Goal: Information Seeking & Learning: Learn about a topic

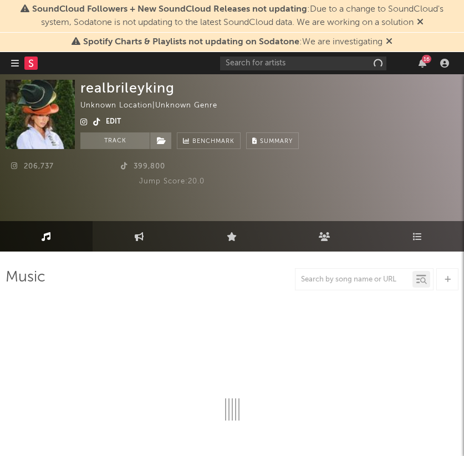
select select "1w"
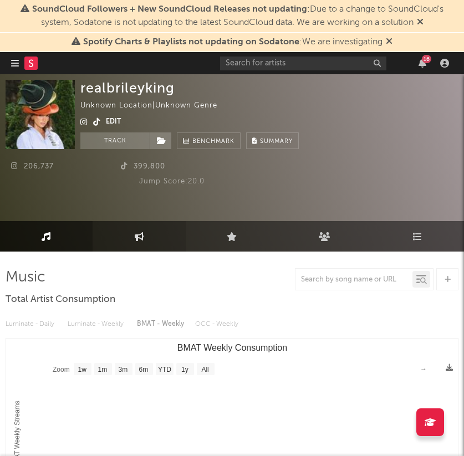
click at [129, 223] on link "Engagement" at bounding box center [138, 236] width 92 height 30
select select "1w"
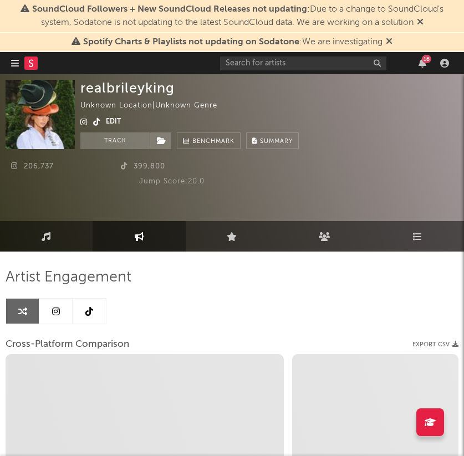
select select "1m"
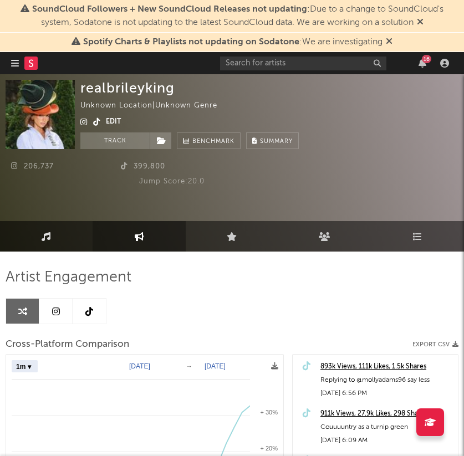
click at [48, 223] on link "Music" at bounding box center [46, 236] width 92 height 30
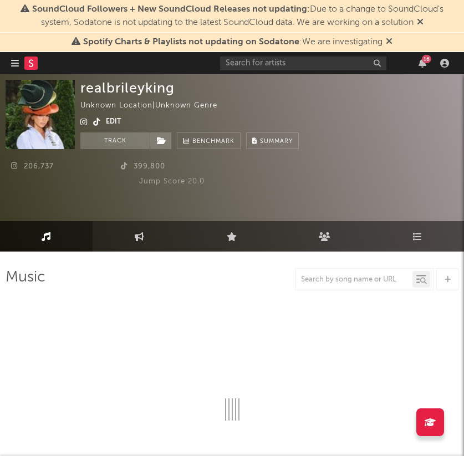
select select "1w"
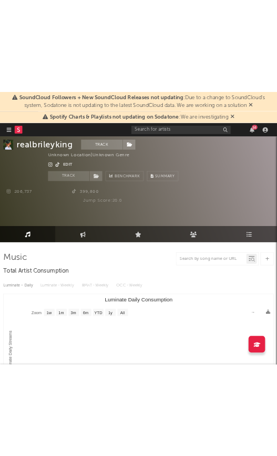
scroll to position [313, 0]
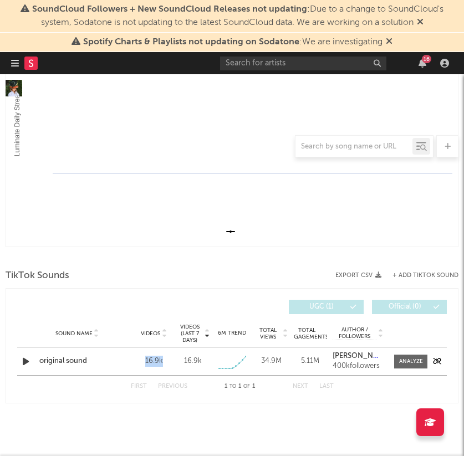
click at [169, 362] on div "16.9k" at bounding box center [154, 361] width 34 height 11
copy div "16.9k"
click at [23, 365] on icon "button" at bounding box center [26, 361] width 12 height 14
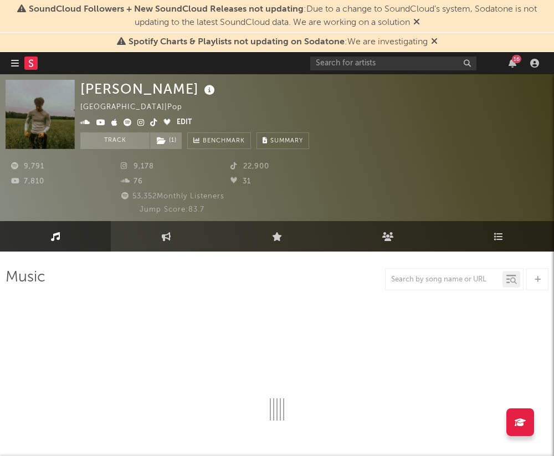
select select "6m"
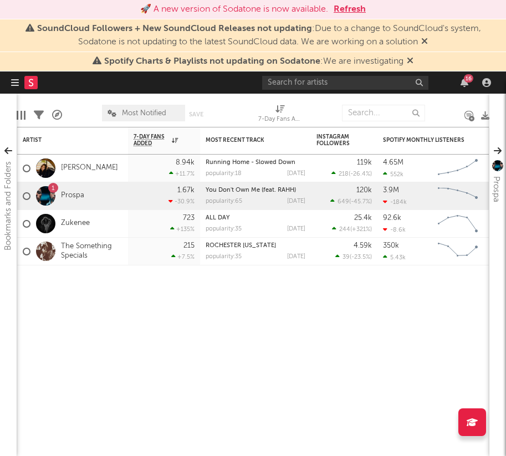
click at [65, 7] on div "🚀 A new version of Sodatone is now available. Refresh" at bounding box center [253, 9] width 495 height 13
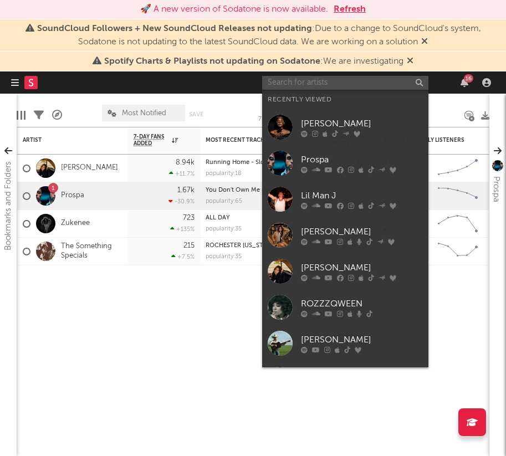
click at [383, 86] on input "text" at bounding box center [345, 83] width 166 height 14
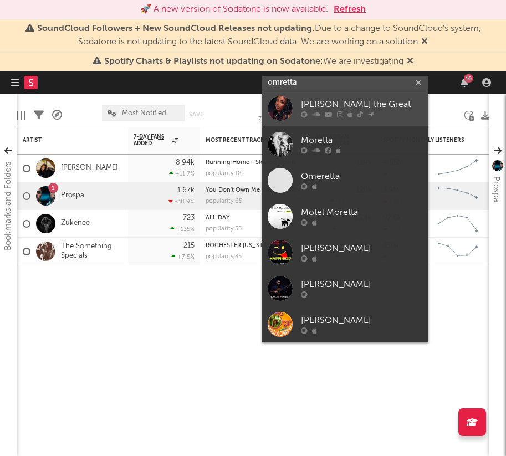
type input "omretta"
click at [354, 117] on div at bounding box center [362, 114] width 122 height 7
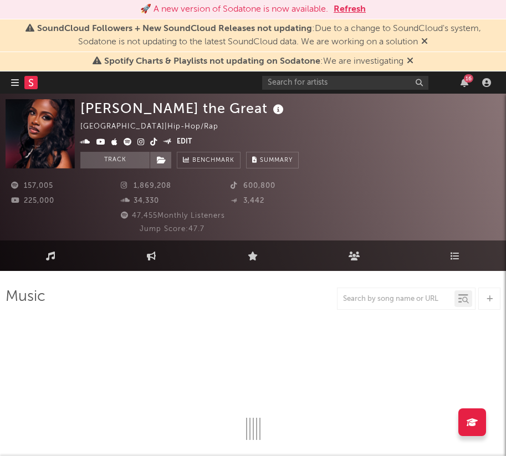
select select "6m"
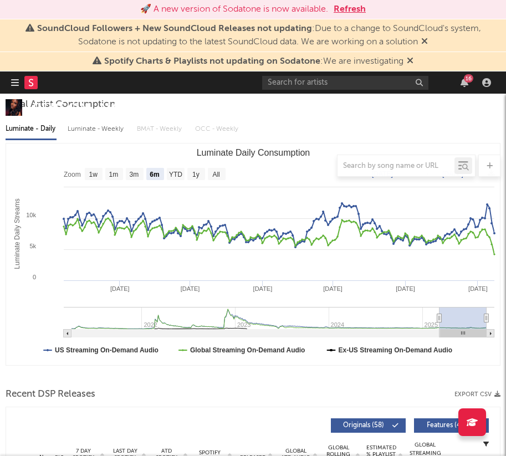
scroll to position [222, 0]
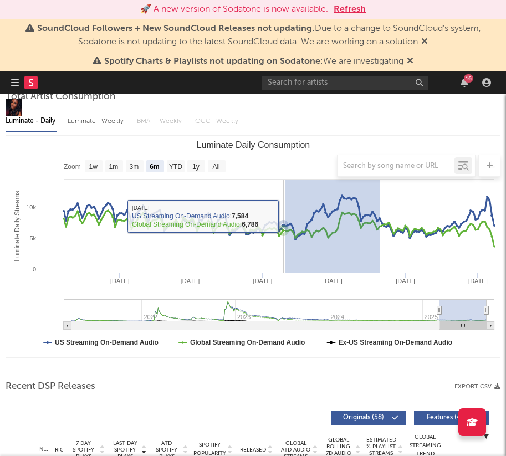
drag, startPoint x: 380, startPoint y: 229, endPoint x: 301, endPoint y: 203, distance: 82.8
type input "2025-06-15"
type input "2025-07-21"
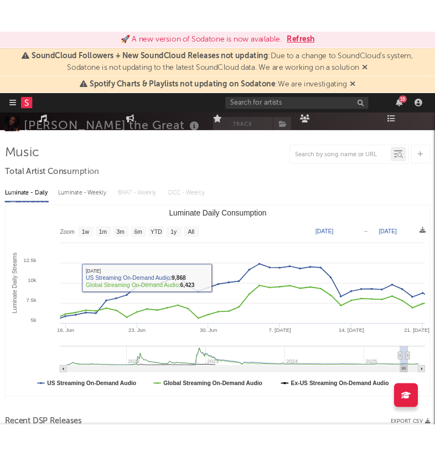
scroll to position [0, 0]
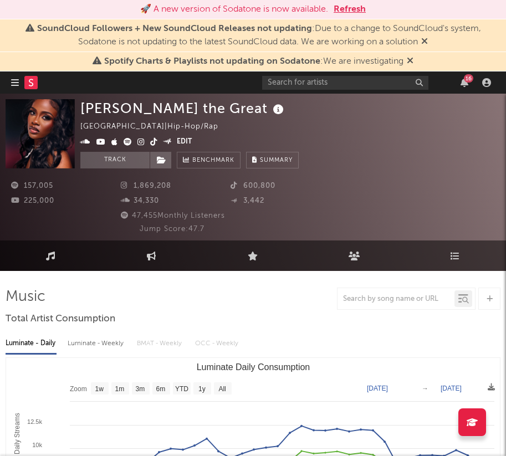
drag, startPoint x: 192, startPoint y: 127, endPoint x: 162, endPoint y: 127, distance: 29.9
click at [162, 127] on div "United States | Hip-Hop/Rap" at bounding box center [155, 126] width 151 height 13
drag, startPoint x: 138, startPoint y: 126, endPoint x: 188, endPoint y: 126, distance: 49.8
click at [188, 126] on div "United States | Hip-Hop/Rap" at bounding box center [155, 126] width 151 height 13
copy div "Hip-Hop/Rap"
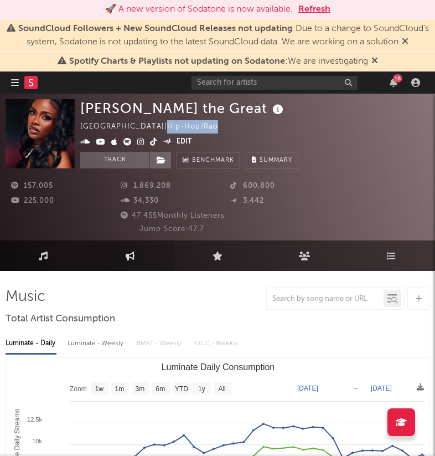
click at [132, 256] on icon at bounding box center [130, 255] width 9 height 9
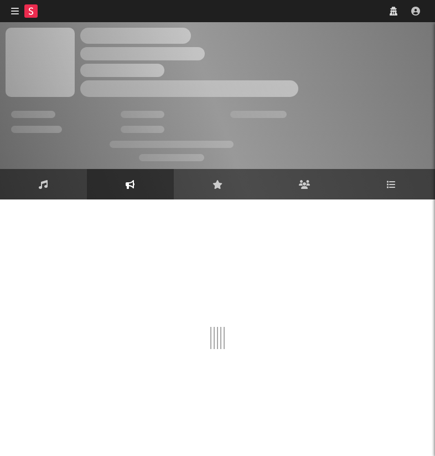
select select "1w"
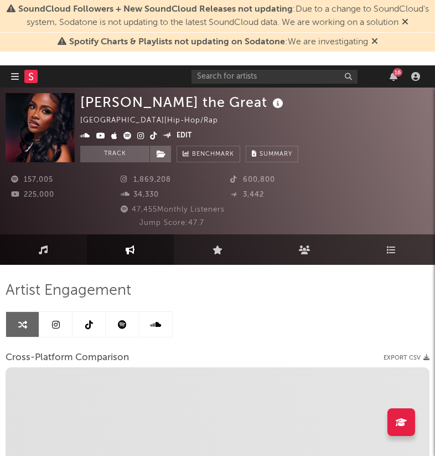
select select "1m"
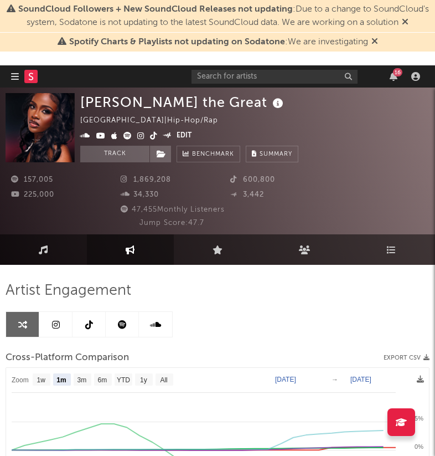
click at [140, 135] on icon at bounding box center [140, 136] width 7 height 8
click at [151, 133] on icon at bounding box center [153, 136] width 7 height 8
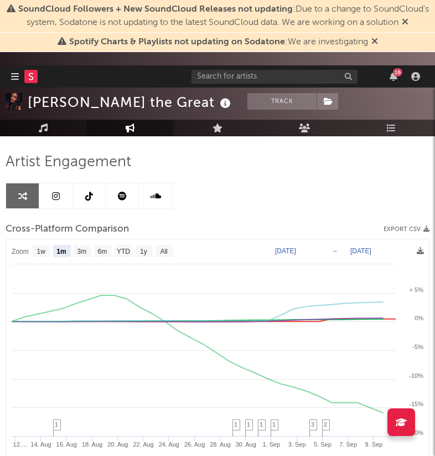
scroll to position [129, 0]
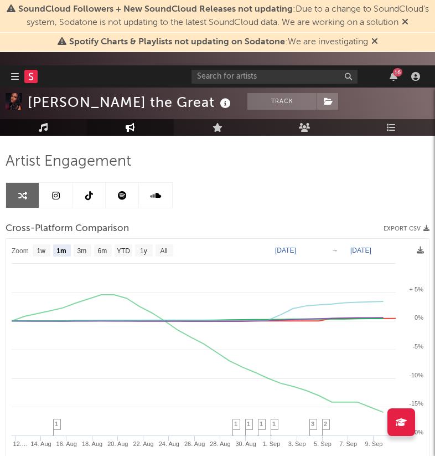
click at [60, 135] on link "Music" at bounding box center [43, 127] width 87 height 17
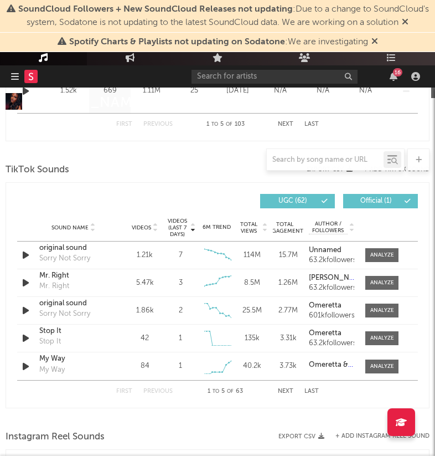
select select "6m"
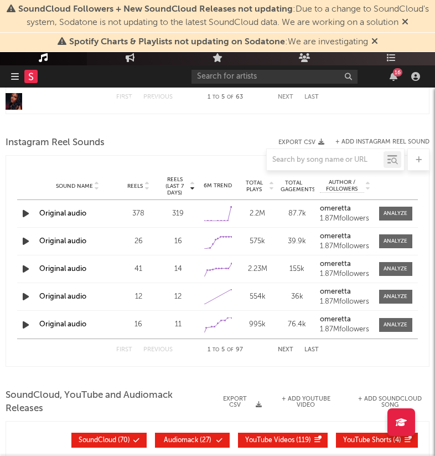
scroll to position [1073, 0]
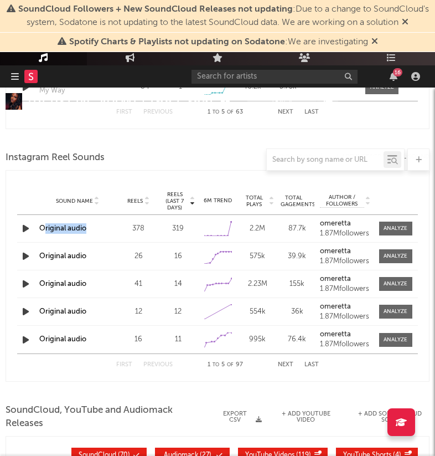
drag, startPoint x: 95, startPoint y: 228, endPoint x: 44, endPoint y: 228, distance: 50.4
click at [44, 228] on div "Original audio" at bounding box center [77, 228] width 77 height 11
click at [28, 228] on icon "button" at bounding box center [26, 229] width 12 height 14
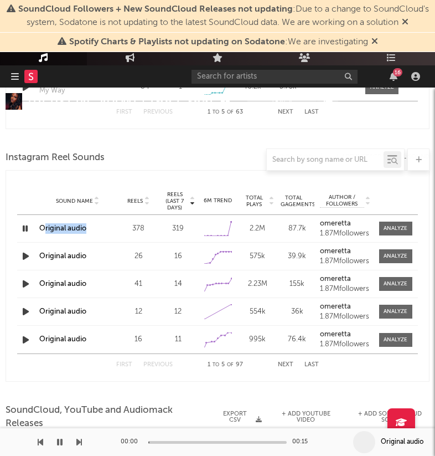
click at [60, 228] on link "Original audio" at bounding box center [62, 228] width 47 height 7
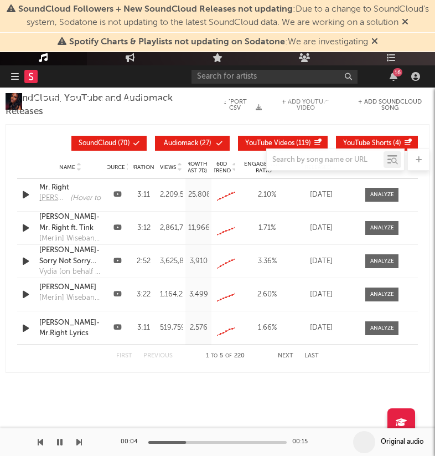
select select "1w"
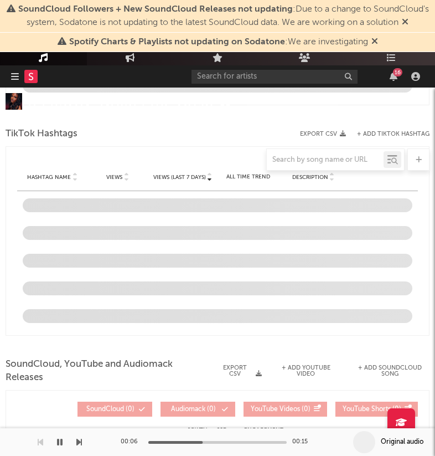
select select "6m"
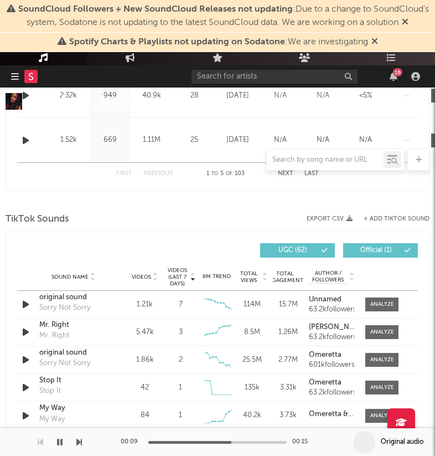
scroll to position [740, 0]
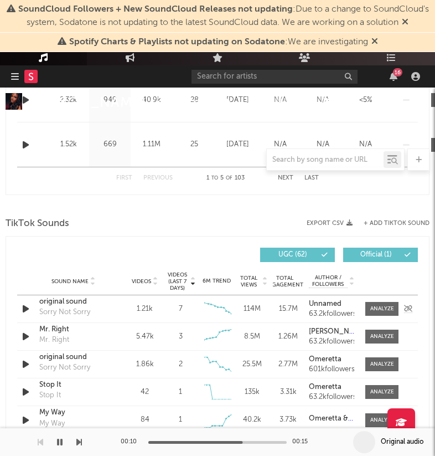
click at [62, 301] on div "original sound" at bounding box center [73, 301] width 68 height 11
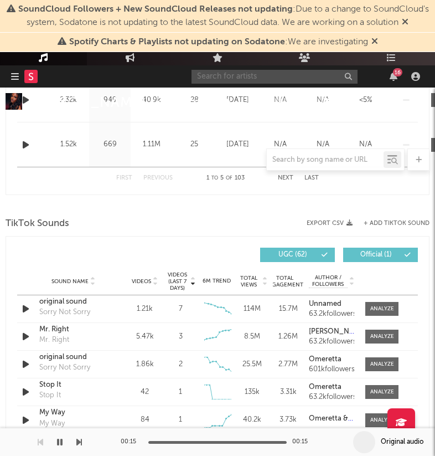
click at [279, 74] on input "text" at bounding box center [275, 77] width 166 height 14
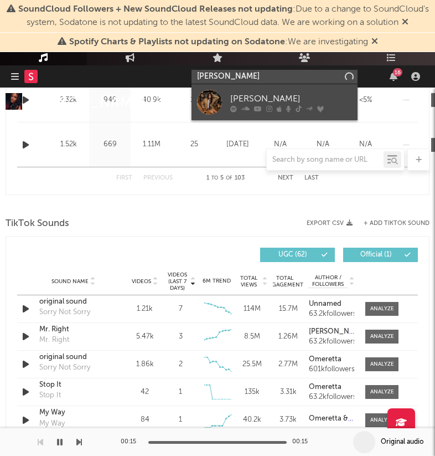
type input "izzy esco"
click at [255, 102] on div "Izzy Escobar" at bounding box center [291, 98] width 122 height 13
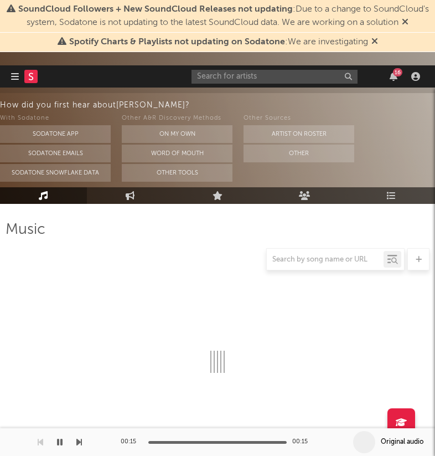
scroll to position [740, 0]
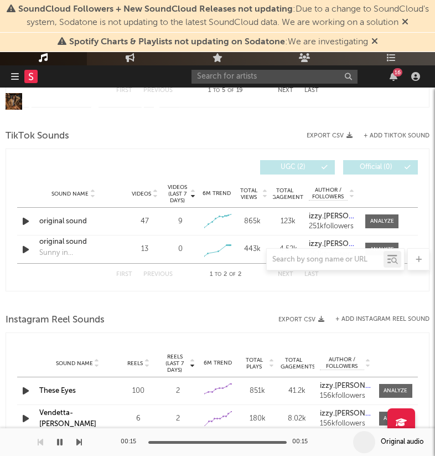
select select "6m"
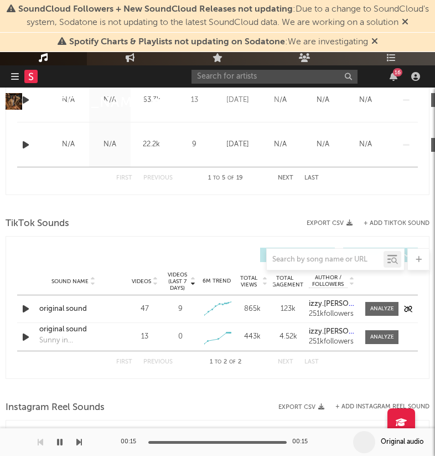
click at [66, 308] on div "original sound" at bounding box center [73, 308] width 68 height 11
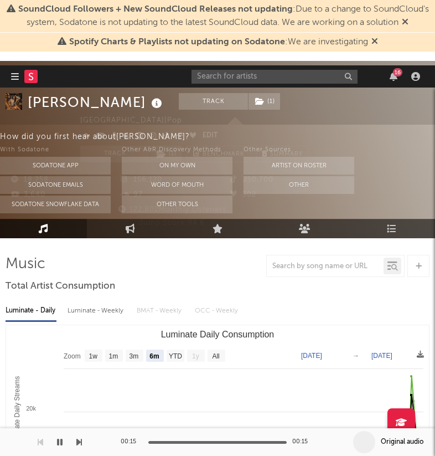
scroll to position [0, 0]
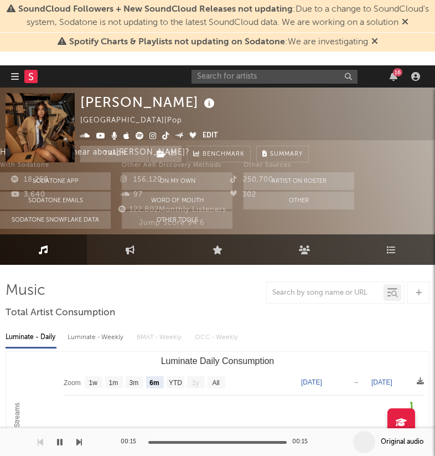
click at [150, 133] on icon at bounding box center [153, 136] width 7 height 8
click at [274, 72] on input "text" at bounding box center [275, 77] width 166 height 14
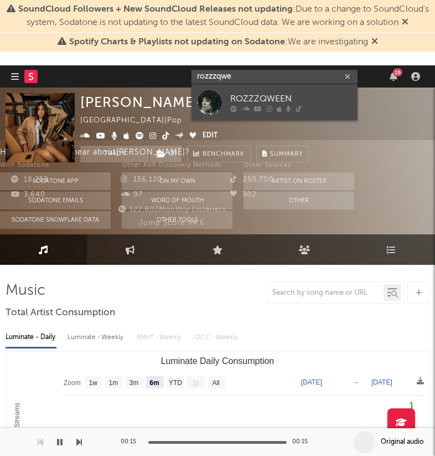
type input "rozzzqwe"
click at [244, 100] on div "ROZZZQWEEN" at bounding box center [291, 98] width 122 height 13
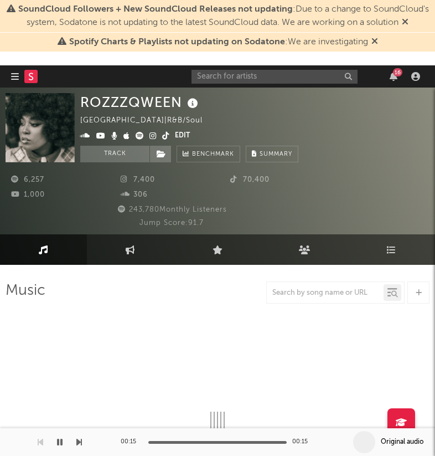
select select "6m"
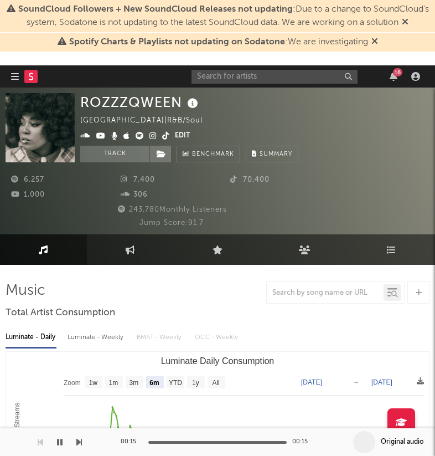
click at [152, 133] on icon at bounding box center [153, 136] width 7 height 8
click at [160, 136] on span at bounding box center [127, 136] width 95 height 13
click at [163, 136] on icon at bounding box center [165, 136] width 7 height 8
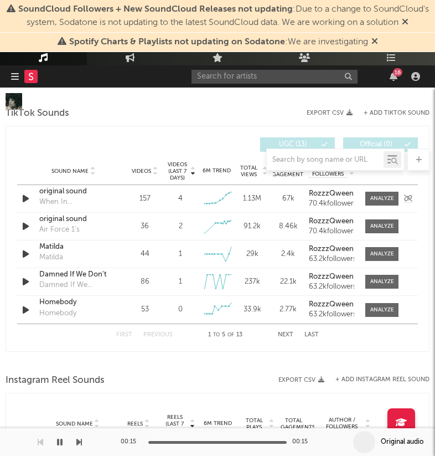
scroll to position [852, 0]
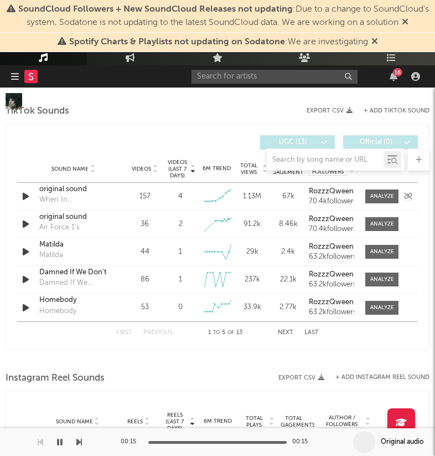
click at [60, 189] on div "original sound" at bounding box center [73, 189] width 68 height 11
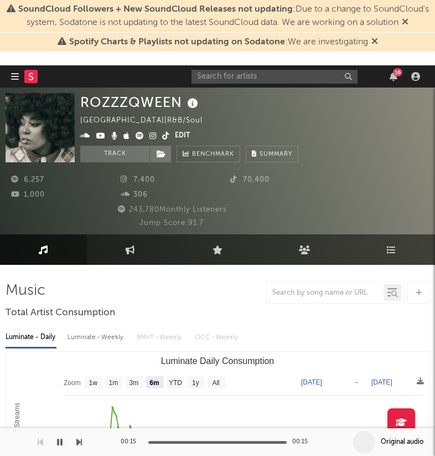
click at [136, 136] on icon at bounding box center [140, 136] width 8 height 8
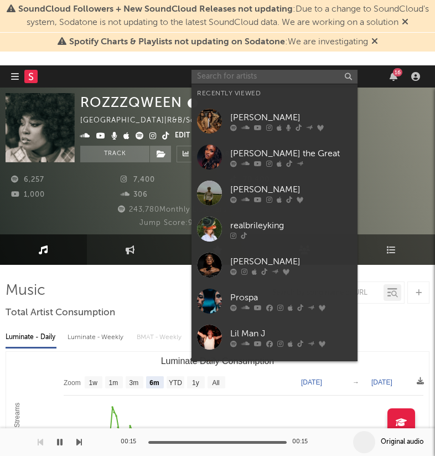
click at [293, 78] on input "text" at bounding box center [275, 77] width 166 height 14
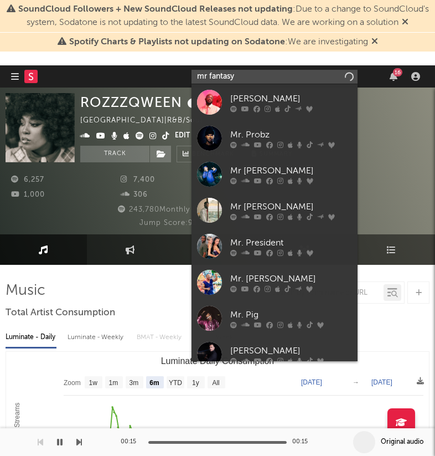
type input "mr fantasy"
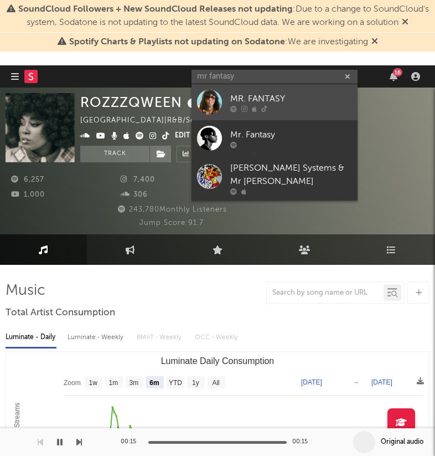
click at [266, 88] on link "MR. FANTASY" at bounding box center [275, 102] width 166 height 36
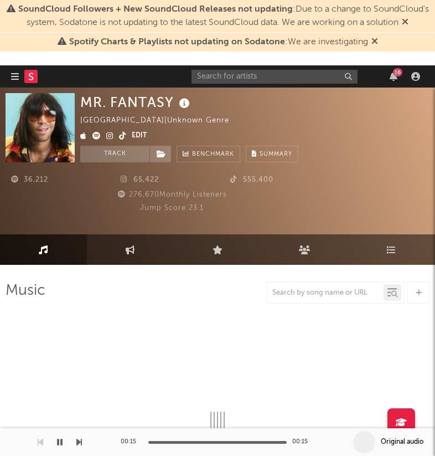
select select "1w"
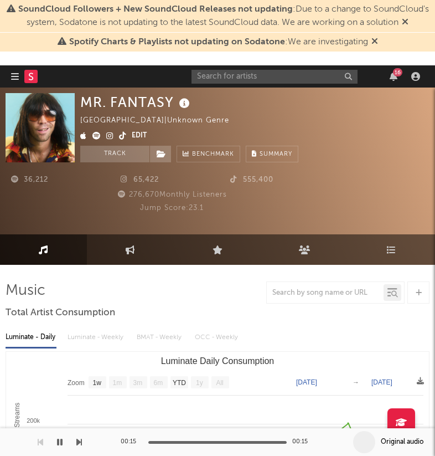
click at [97, 138] on icon at bounding box center [96, 136] width 8 height 8
click at [108, 135] on icon at bounding box center [109, 136] width 7 height 8
click at [122, 136] on icon at bounding box center [122, 136] width 7 height 8
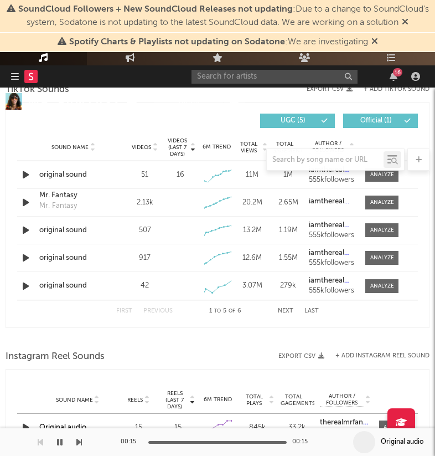
scroll to position [658, 0]
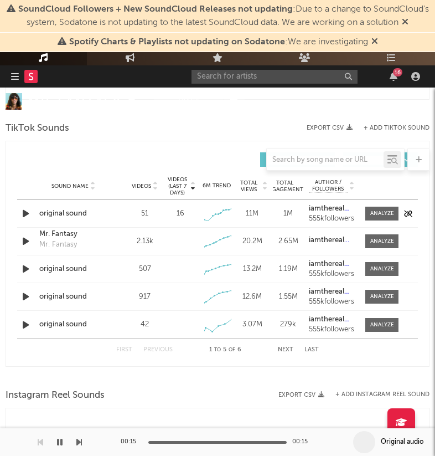
click at [55, 212] on div "original sound" at bounding box center [73, 213] width 68 height 11
click at [71, 240] on div "Mr. Fantasy" at bounding box center [58, 244] width 38 height 11
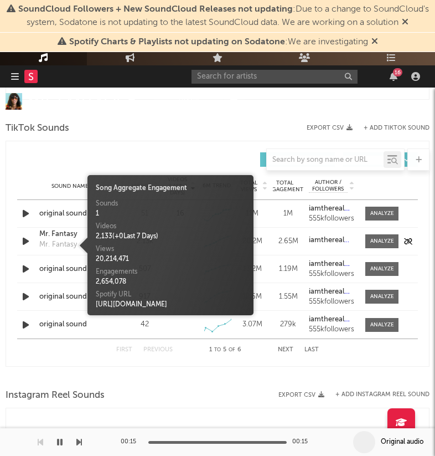
click at [50, 235] on div "Mr. Fantasy" at bounding box center [73, 234] width 68 height 11
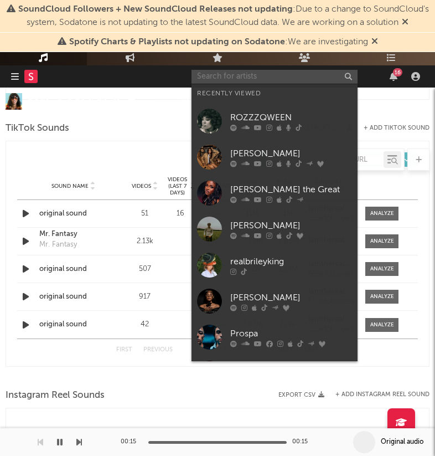
click at [235, 71] on input "text" at bounding box center [275, 77] width 166 height 14
paste input "ROZZZQWEEN"
type input "ROZZZQWEEN"
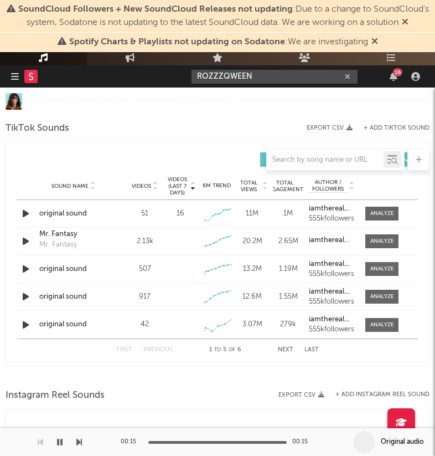
click at [248, 78] on input "ROZZZQWEEN" at bounding box center [275, 77] width 166 height 14
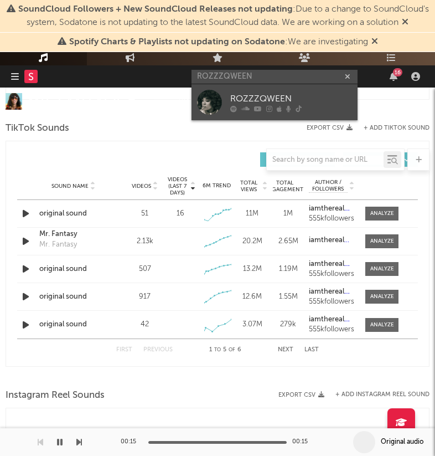
click at [256, 94] on div "ROZZZQWEEN" at bounding box center [291, 98] width 122 height 13
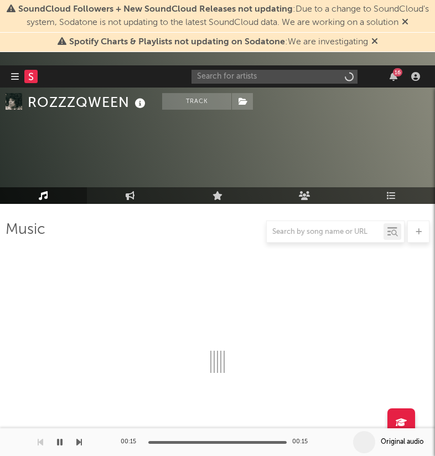
scroll to position [658, 0]
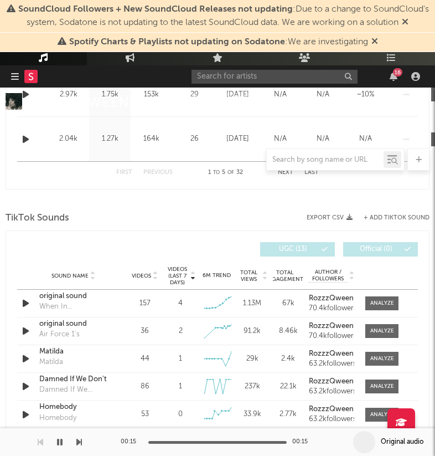
select select "6m"
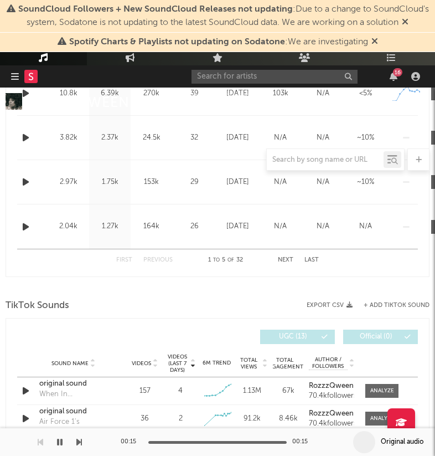
click at [250, 67] on div "16" at bounding box center [308, 76] width 233 height 22
click at [250, 75] on input "text" at bounding box center [275, 77] width 166 height 14
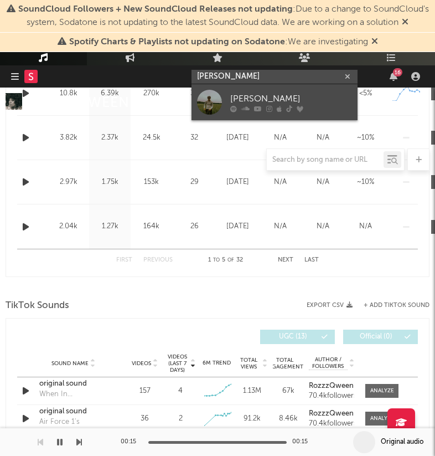
type input "tom stiletto"
click at [255, 96] on div "Tom Siletto" at bounding box center [291, 98] width 122 height 13
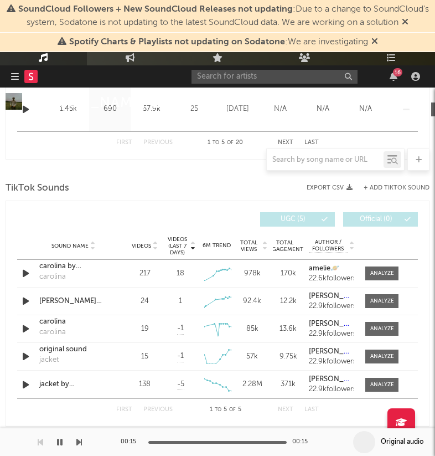
select select "6m"
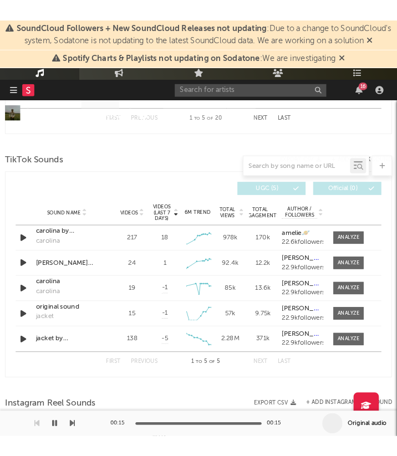
scroll to position [813, 0]
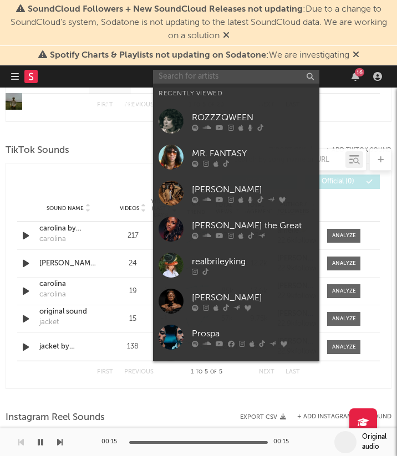
click at [208, 83] on input "text" at bounding box center [236, 77] width 166 height 14
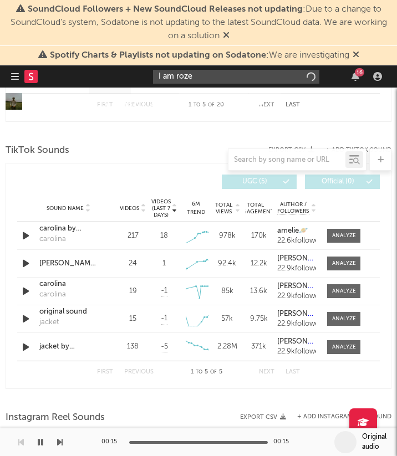
type input "I am roze"
click at [205, 79] on input "I am roze" at bounding box center [236, 77] width 166 height 14
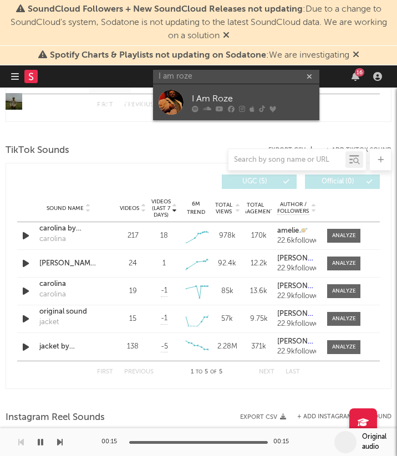
click at [198, 96] on div "I Am Roze" at bounding box center [253, 98] width 122 height 13
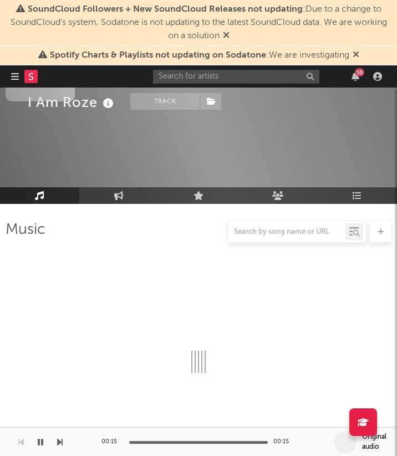
scroll to position [813, 0]
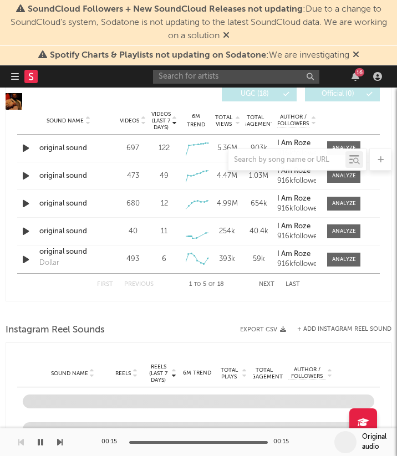
select select "6m"
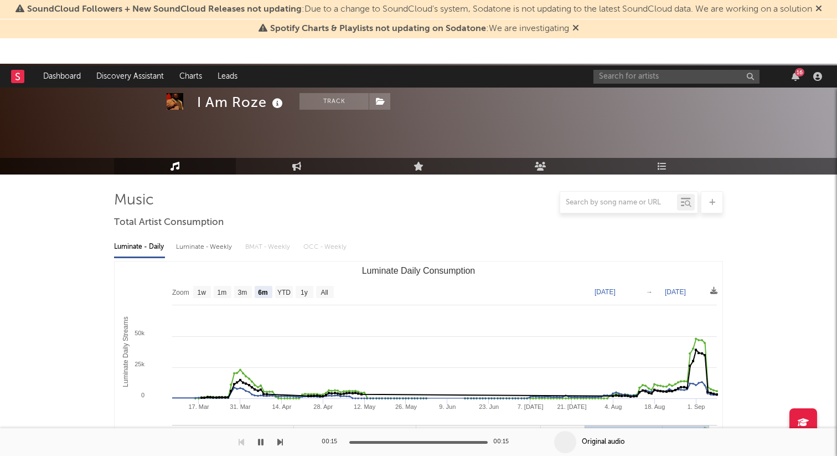
scroll to position [0, 0]
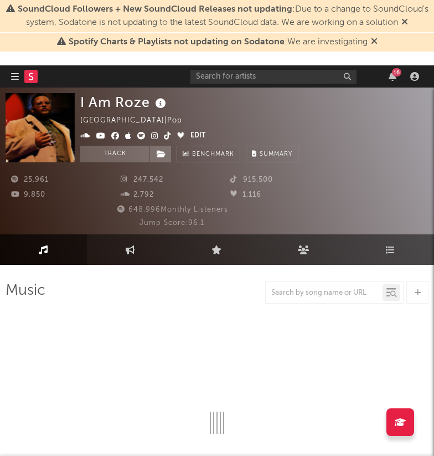
select select "6m"
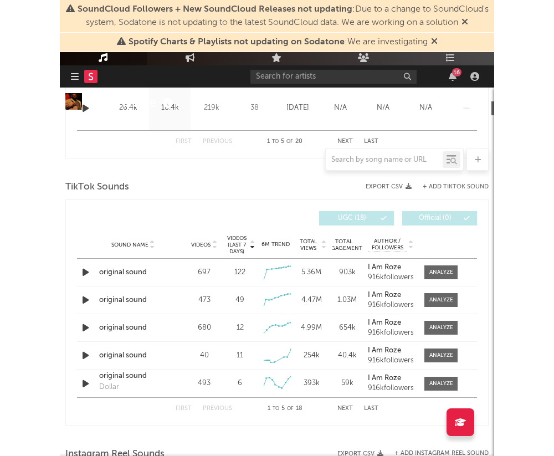
scroll to position [773, 0]
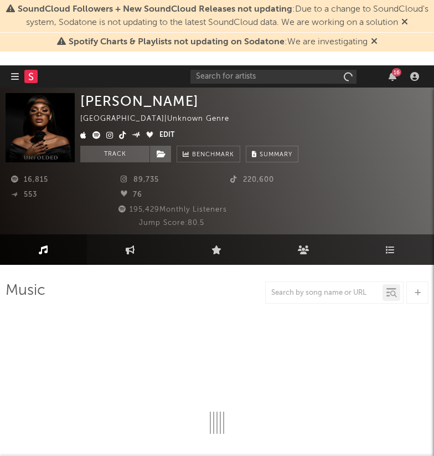
select select "1w"
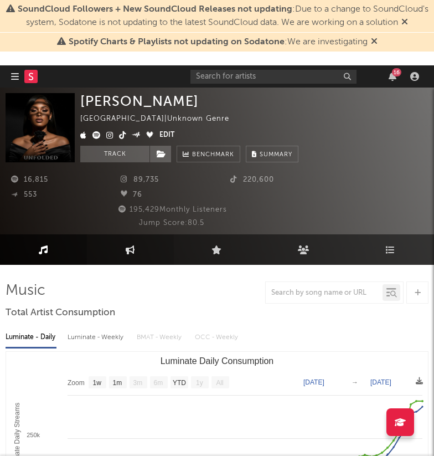
click at [136, 262] on link "Engagement" at bounding box center [130, 249] width 87 height 30
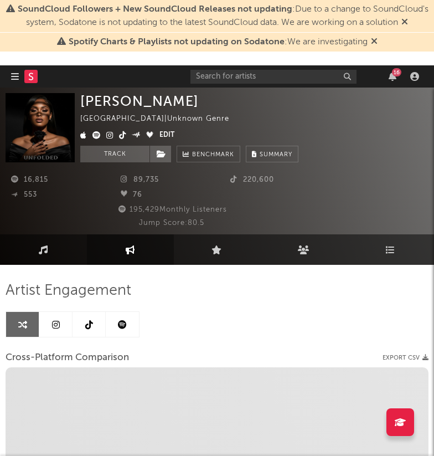
select select "1w"
select select "1m"
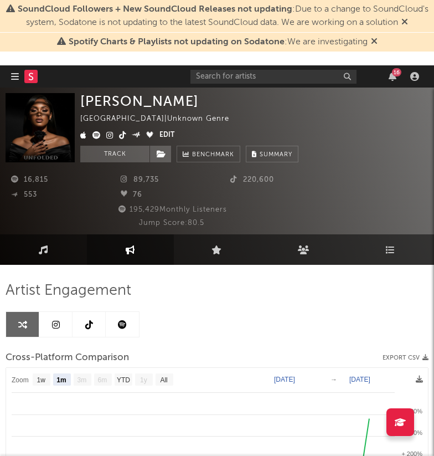
click at [63, 326] on link at bounding box center [55, 324] width 33 height 25
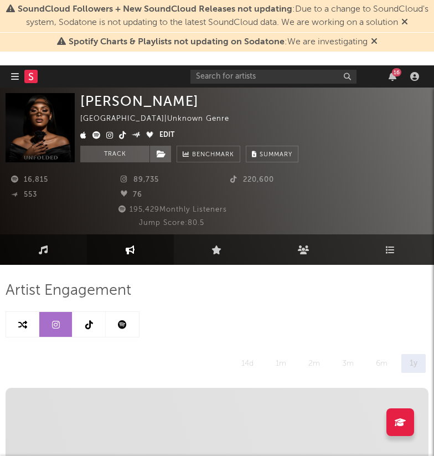
select select "1w"
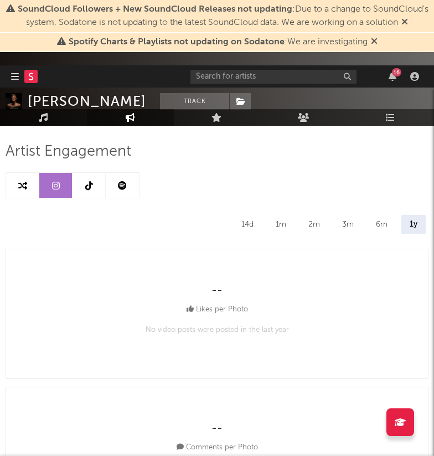
scroll to position [125, 0]
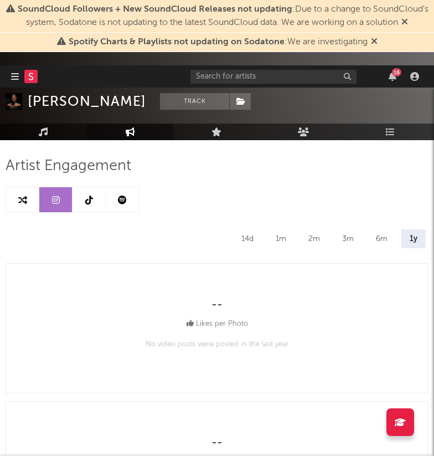
click at [244, 234] on div "14d" at bounding box center [247, 238] width 29 height 19
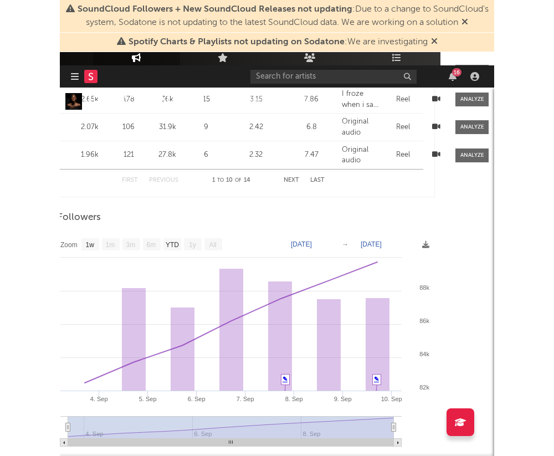
scroll to position [1336, 3]
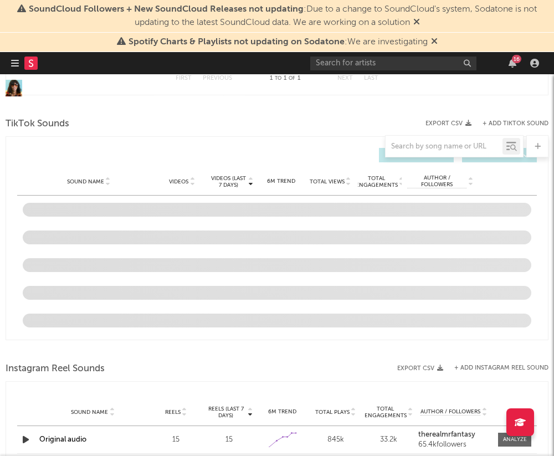
select select "1w"
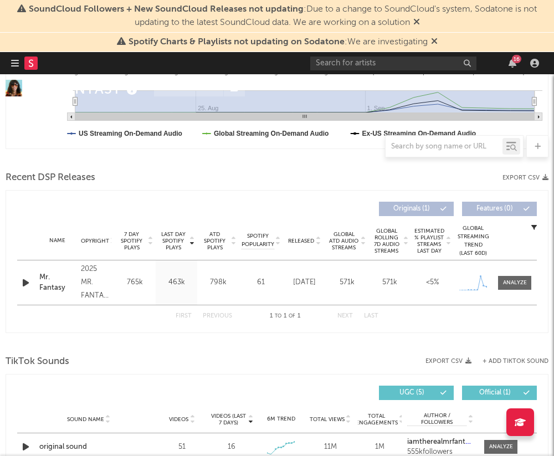
scroll to position [399, 0]
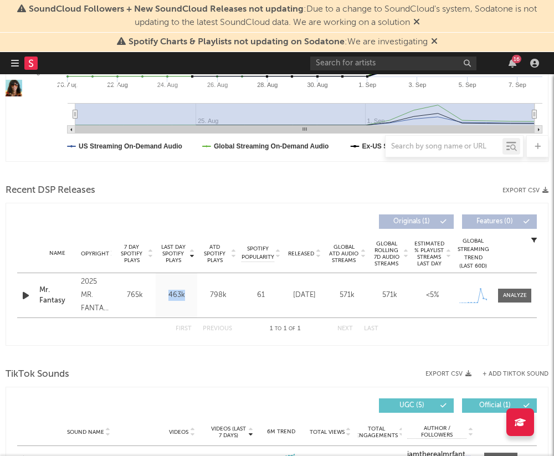
drag, startPoint x: 193, startPoint y: 295, endPoint x: 152, endPoint y: 295, distance: 41.0
click at [152, 295] on div "Name Mr. Fantasy Copyright 2025 MR. FANTASY PRODUCTIONS Label MR. FANTASY PRODU…" at bounding box center [276, 295] width 519 height 44
drag, startPoint x: 137, startPoint y: 292, endPoint x: 117, endPoint y: 292, distance: 19.9
click at [117, 292] on div "765k" at bounding box center [135, 295] width 36 height 11
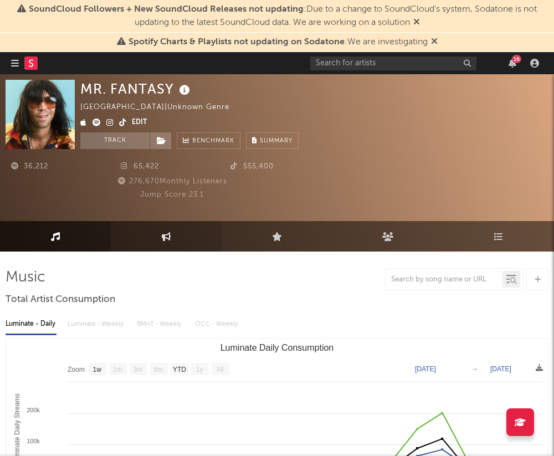
click at [154, 233] on link "Engagement" at bounding box center [166, 236] width 111 height 30
select select "1w"
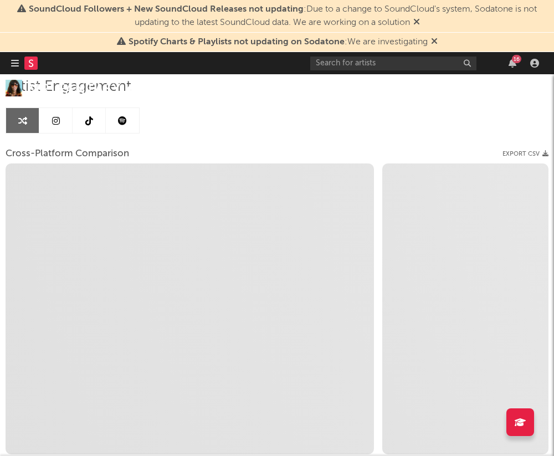
scroll to position [169, 0]
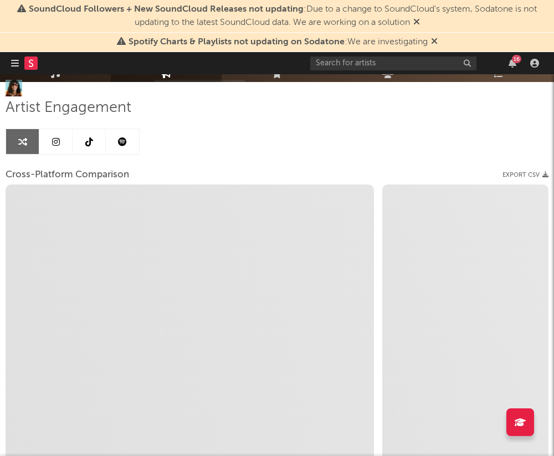
select select "1m"
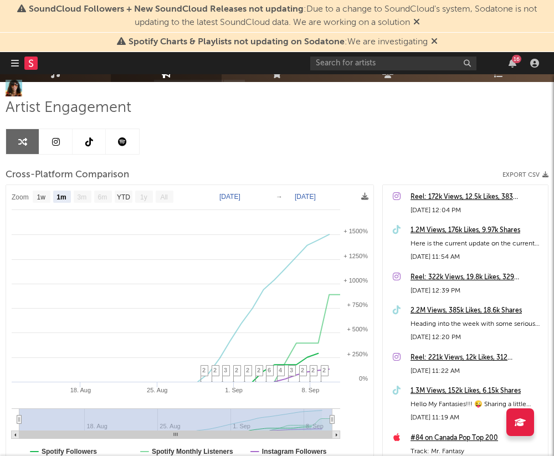
click at [98, 135] on link at bounding box center [89, 141] width 33 height 25
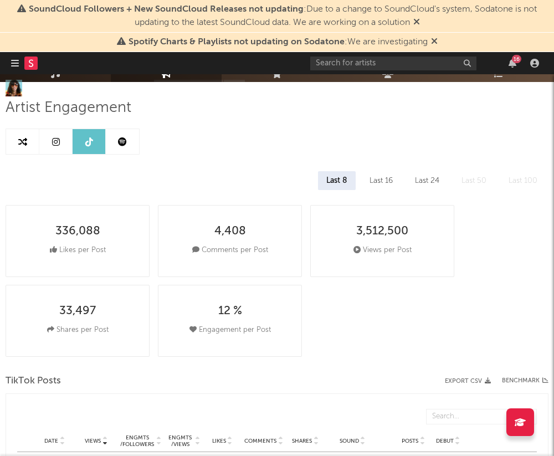
select select "1w"
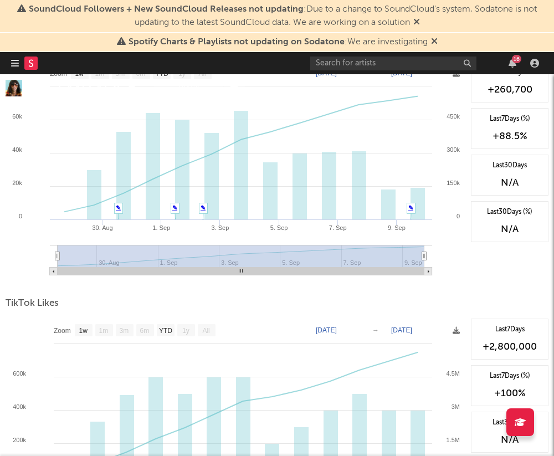
scroll to position [906, 0]
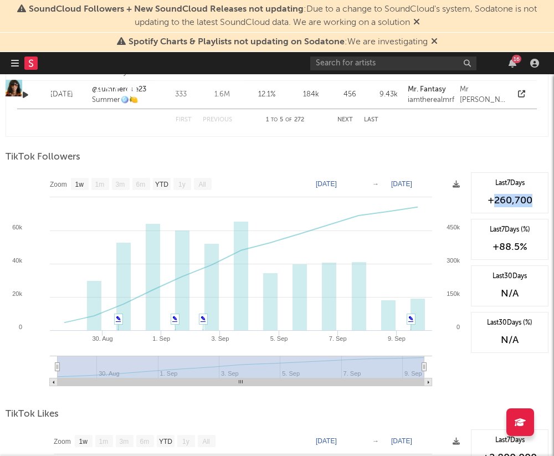
drag, startPoint x: 530, startPoint y: 201, endPoint x: 493, endPoint y: 200, distance: 37.1
click at [493, 200] on div "+260,700" at bounding box center [509, 200] width 65 height 13
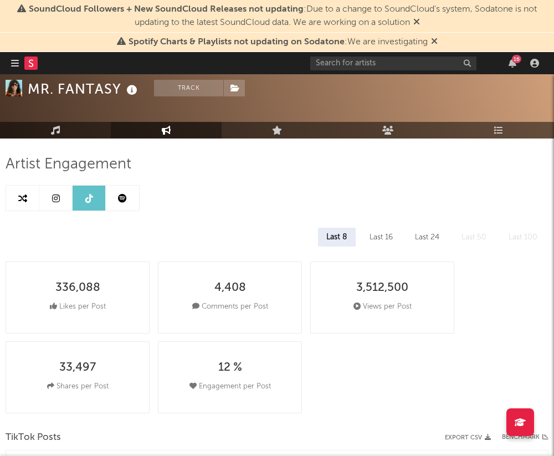
scroll to position [0, 0]
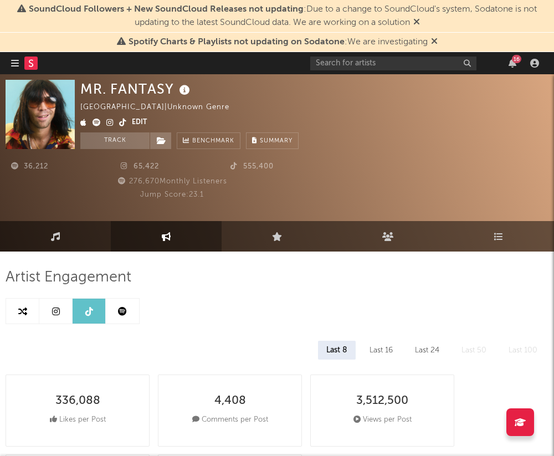
click at [57, 318] on link at bounding box center [55, 311] width 33 height 25
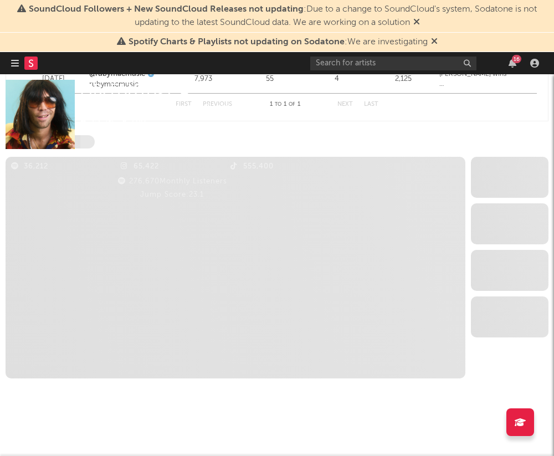
select select "1w"
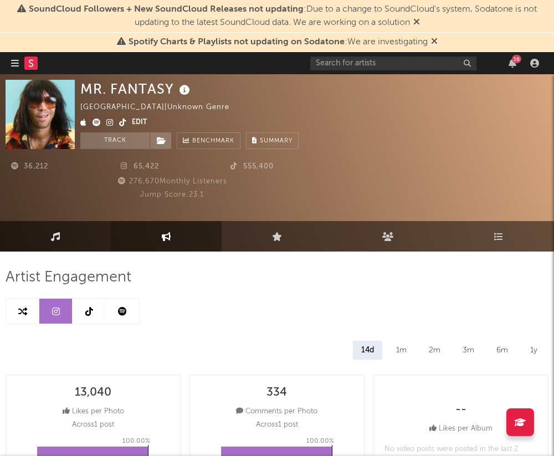
click at [62, 243] on link "Music" at bounding box center [55, 236] width 111 height 30
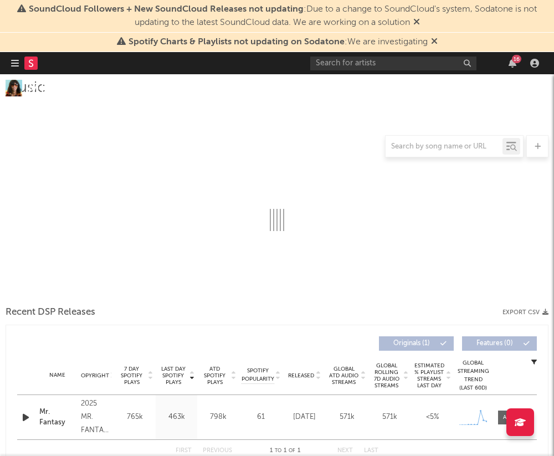
select select "1w"
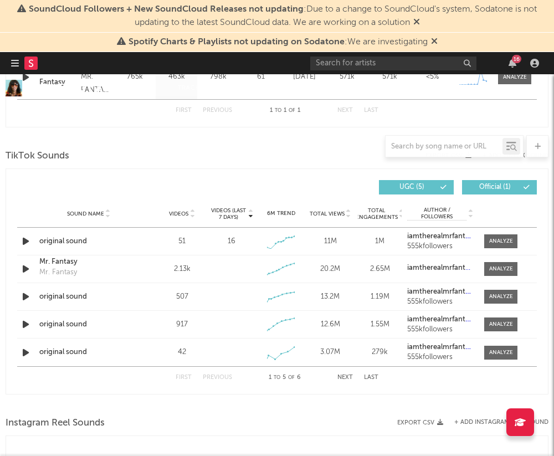
scroll to position [622, 0]
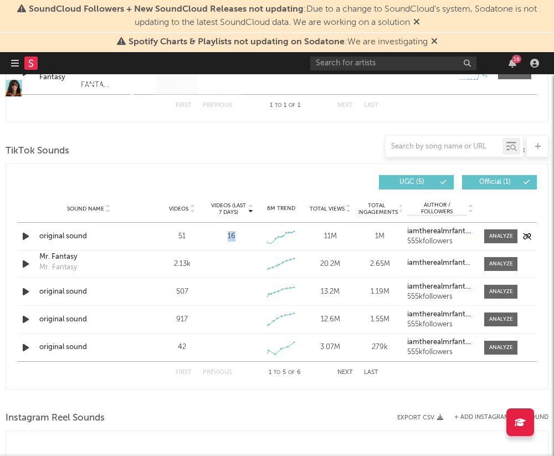
drag, startPoint x: 237, startPoint y: 234, endPoint x: 222, endPoint y: 234, distance: 15.5
click at [222, 234] on div "16" at bounding box center [231, 236] width 44 height 11
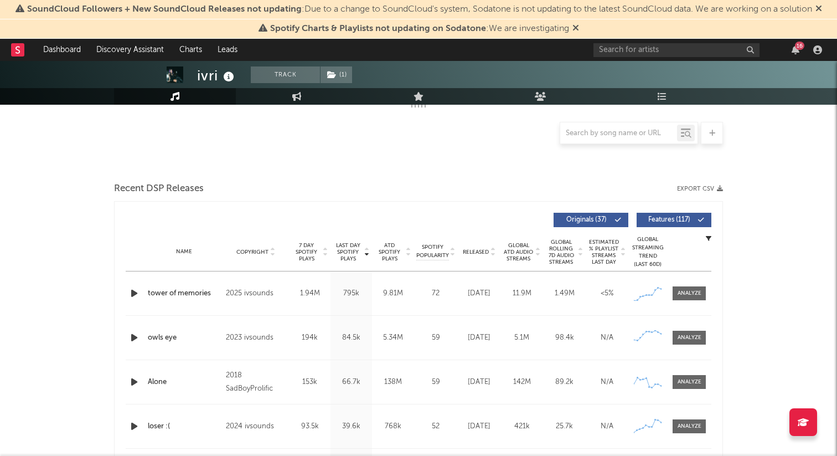
select select "6m"
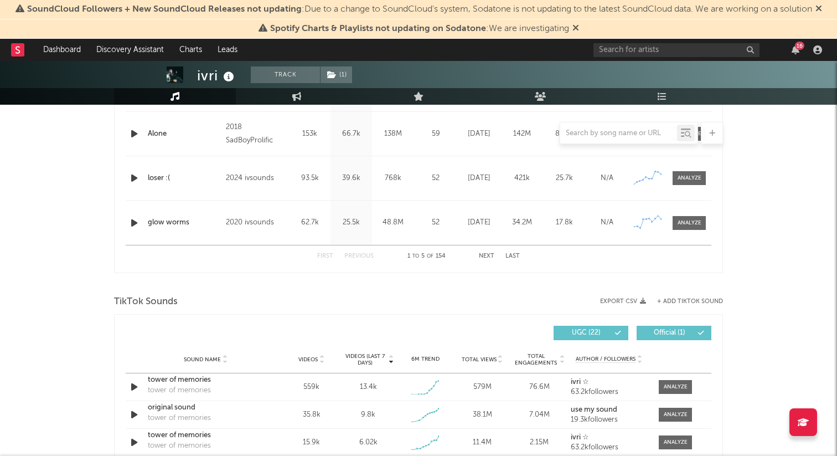
scroll to position [572, 0]
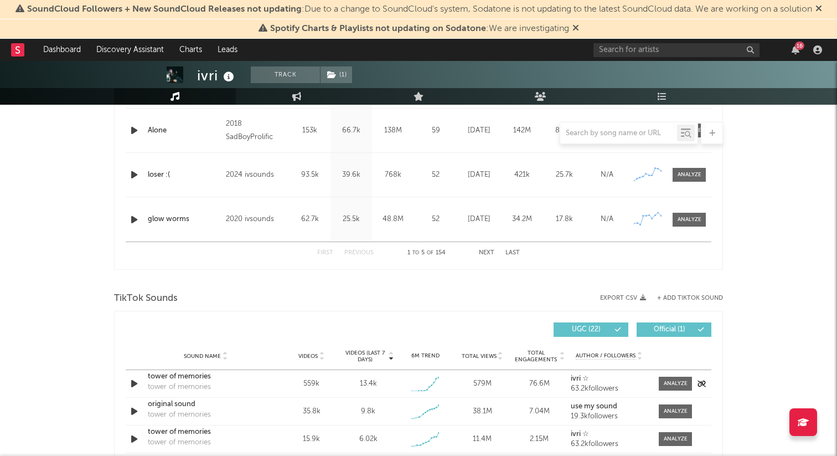
click at [193, 378] on div "tower of memories" at bounding box center [206, 376] width 116 height 11
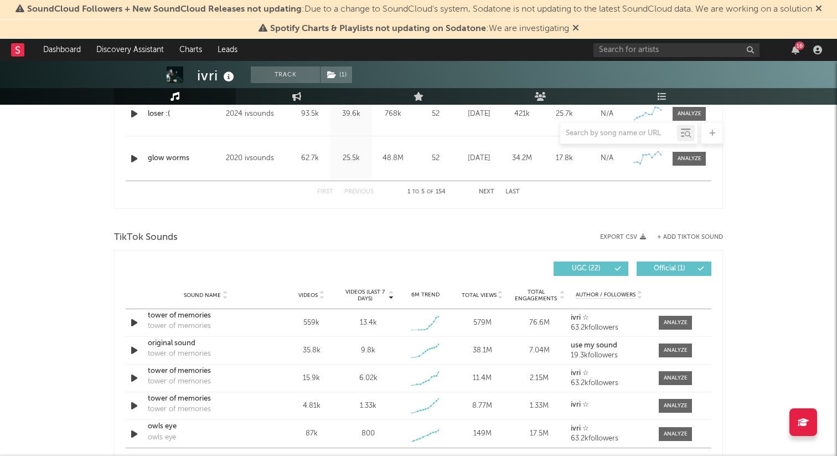
scroll to position [639, 0]
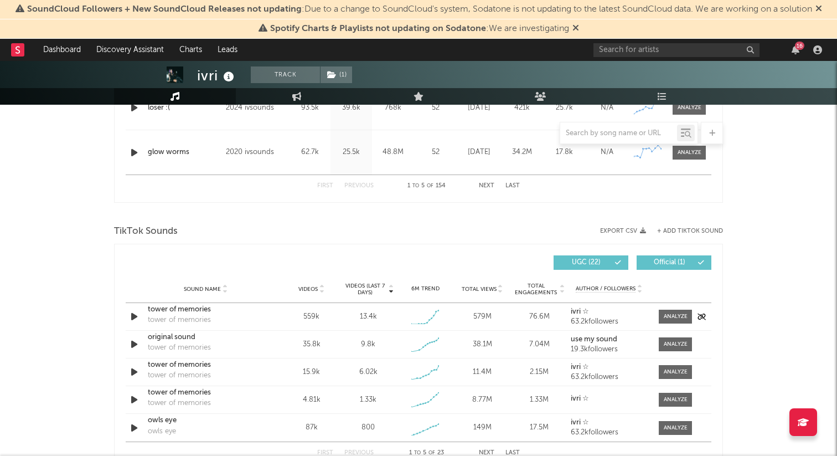
click at [136, 320] on icon "button" at bounding box center [134, 317] width 12 height 14
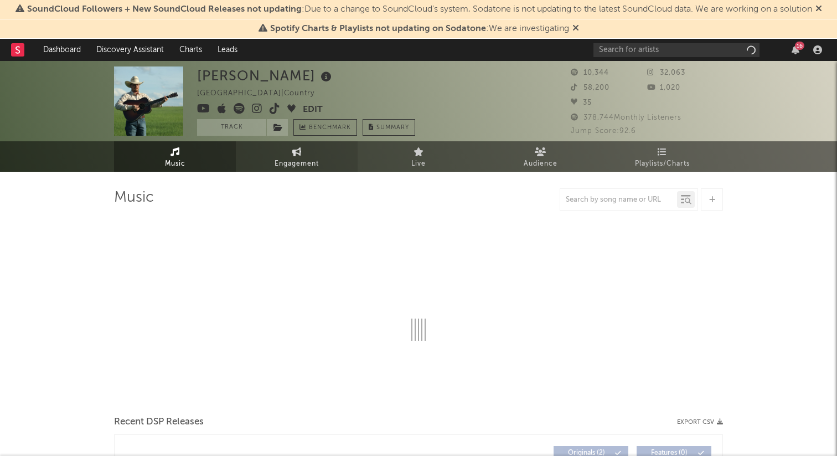
select select "1w"
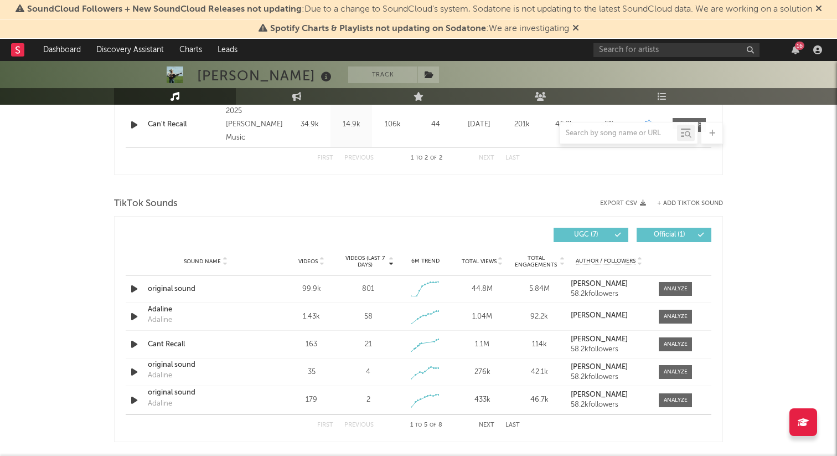
scroll to position [535, 0]
click at [177, 287] on div "original sound" at bounding box center [206, 287] width 116 height 11
click at [164, 290] on div "original sound" at bounding box center [206, 287] width 116 height 11
